Goal: Task Accomplishment & Management: Complete application form

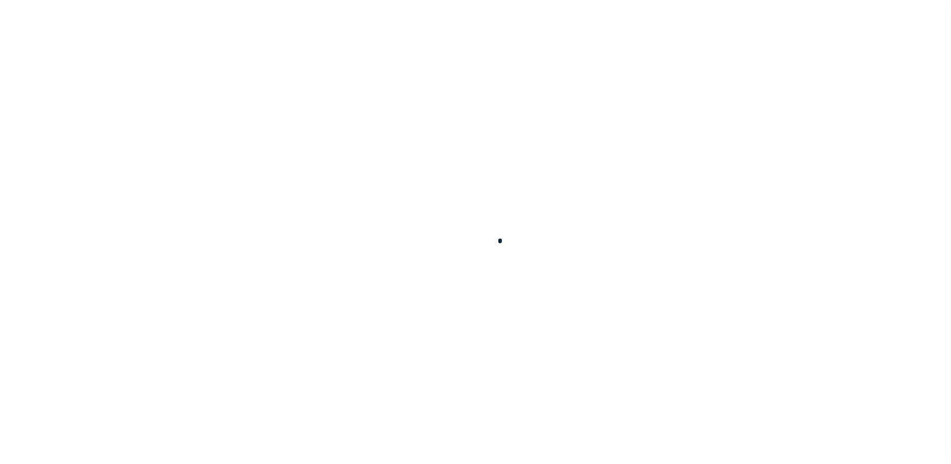
select select "NonEscrow"
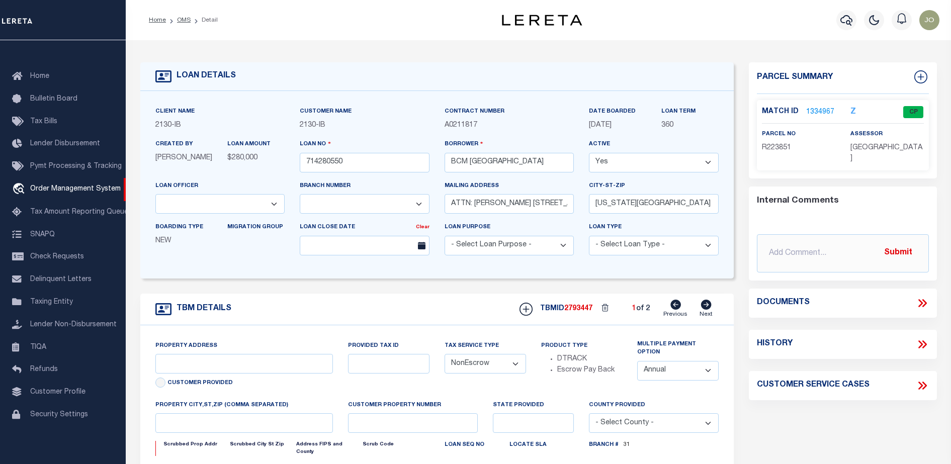
select select "2702"
type input "[STREET_ADDRESS]"
select select
type input "[US_STATE][GEOGRAPHIC_DATA] 77590"
type input "[US_STATE]"
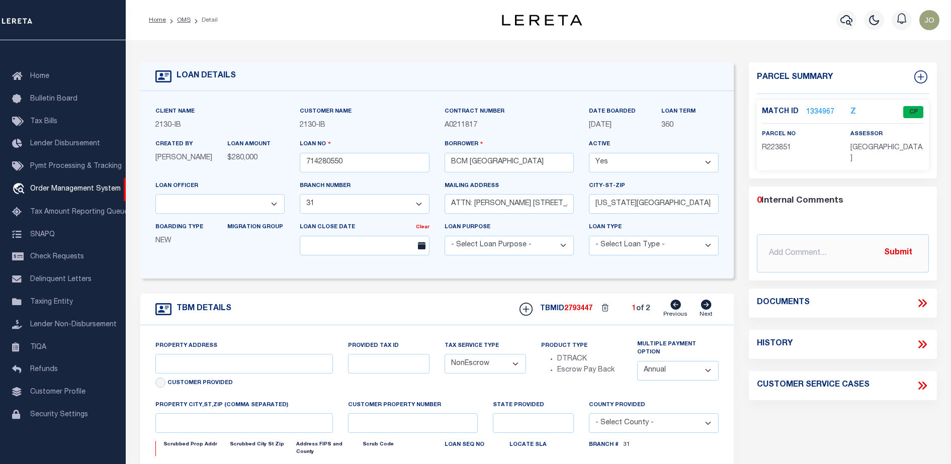
type input "[GEOGRAPHIC_DATA]"
select select
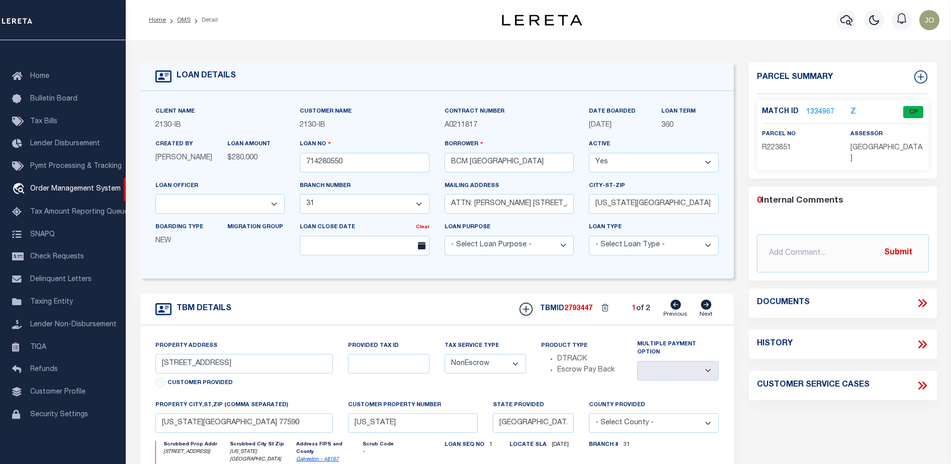
select select "7065"
click at [920, 302] on icon at bounding box center [921, 303] width 13 height 13
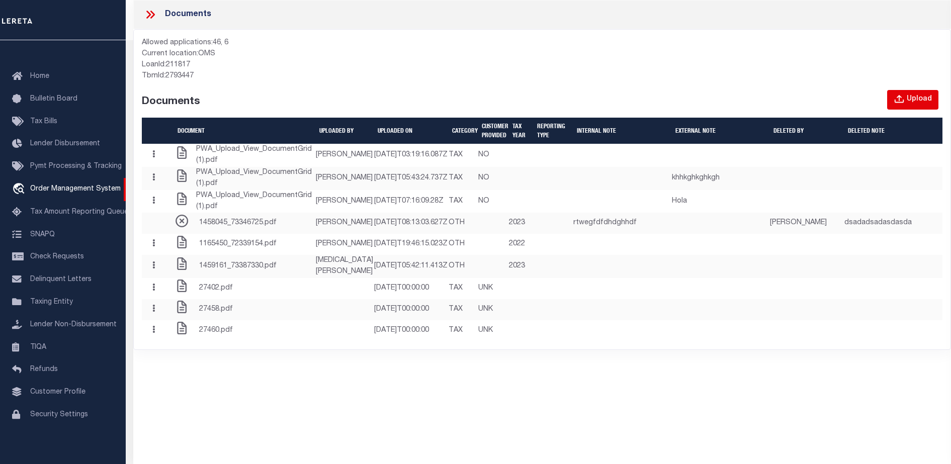
click at [913, 99] on div "Upload" at bounding box center [918, 99] width 25 height 11
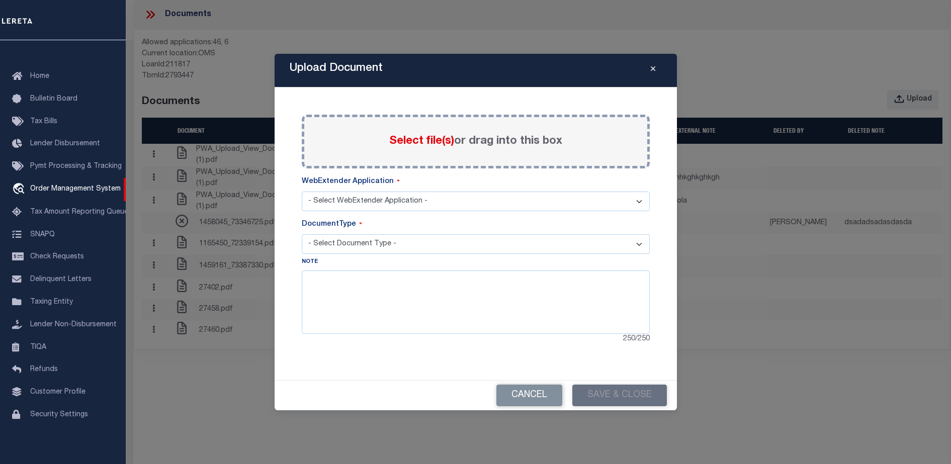
click at [488, 200] on select "- Select WebExtender Application - SERVICES TAX_BILLS" at bounding box center [476, 202] width 348 height 20
select select "46"
click at [302, 192] on select "- Select WebExtender Application - SERVICES TAX_BILLS" at bounding box center [476, 202] width 348 height 20
click at [420, 245] on select "- Select Document Type - BILL" at bounding box center [476, 244] width 348 height 20
select select "BILL"
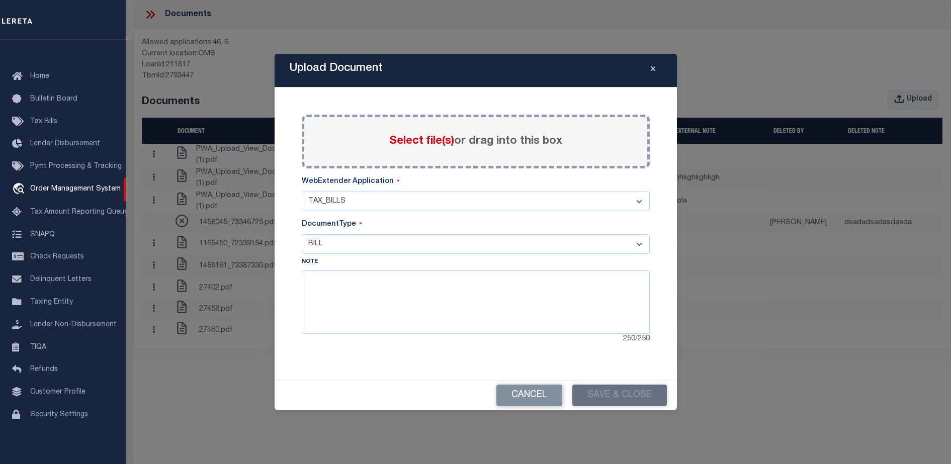
click at [302, 234] on select "- Select Document Type - BILL" at bounding box center [476, 244] width 348 height 20
click at [422, 136] on span "Select file(s)" at bounding box center [421, 141] width 65 height 11
click at [0, 0] on input "Select file(s) or drag into this box" at bounding box center [0, 0] width 0 height 0
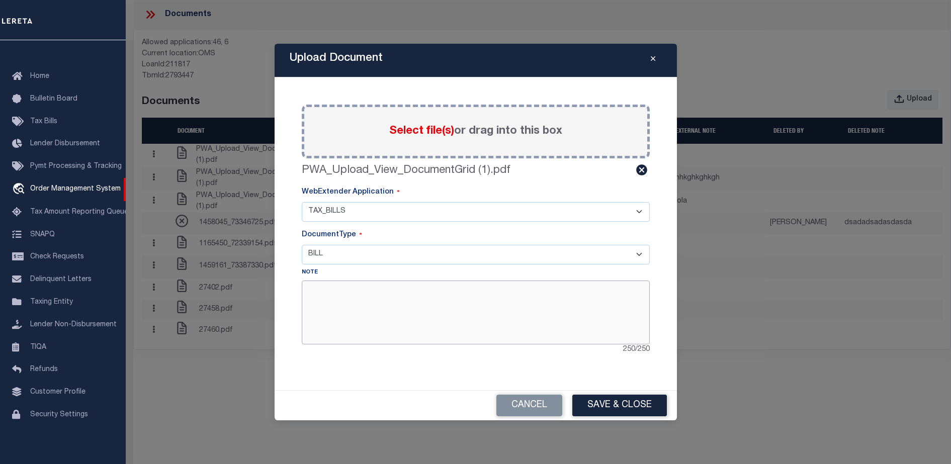
click at [350, 298] on textarea at bounding box center [476, 311] width 348 height 63
type textarea "knlmbm,,m,mb,m,mb,m"
click at [622, 400] on button "Save & Close" at bounding box center [619, 406] width 94 height 22
